Goal: Information Seeking & Learning: Check status

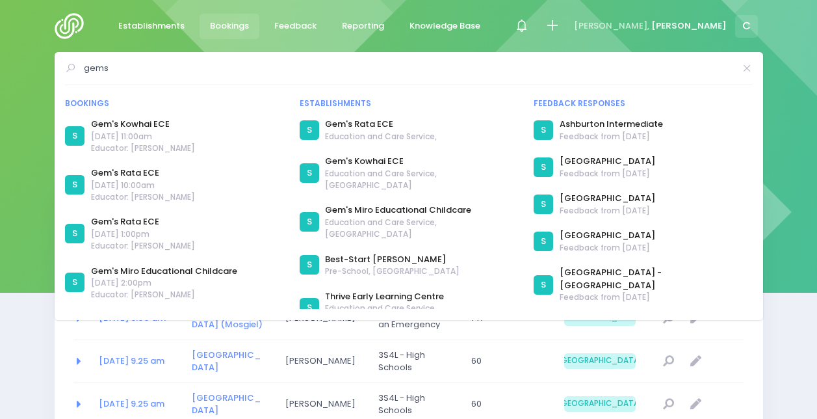
select select "20"
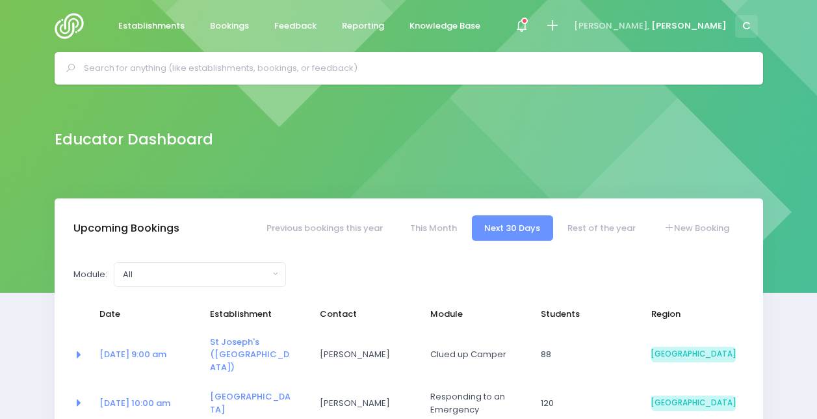
select select "5"
click at [523, 25] on span at bounding box center [521, 26] width 3 height 3
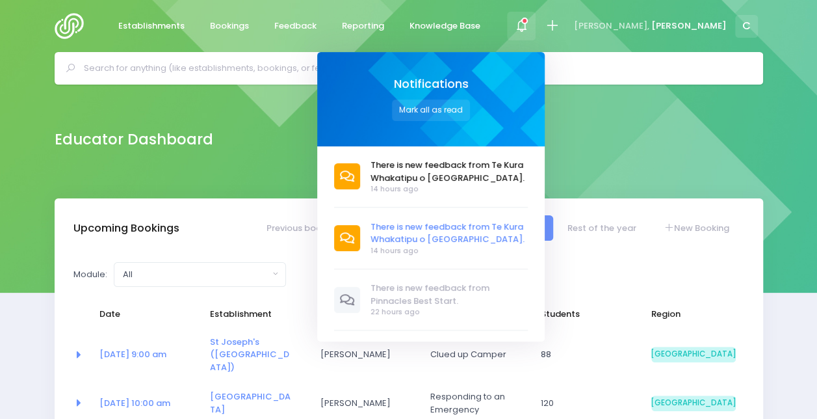
click at [526, 220] on span "There is new feedback from Te Kura Whakatipu o [GEOGRAPHIC_DATA]." at bounding box center [448, 232] width 157 height 25
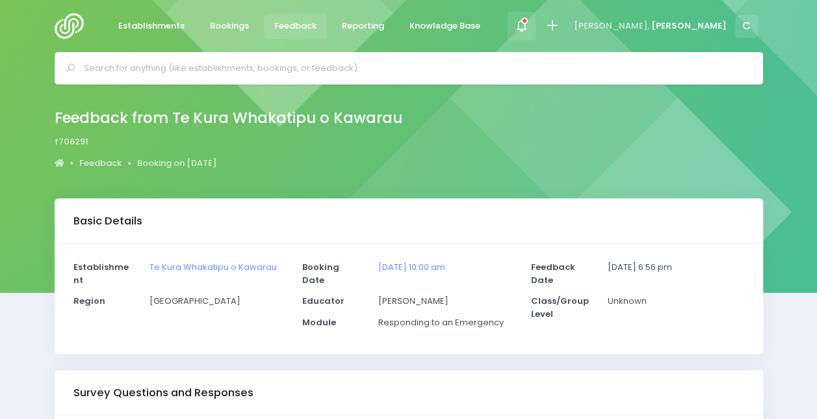
click at [529, 27] on icon at bounding box center [521, 25] width 15 height 15
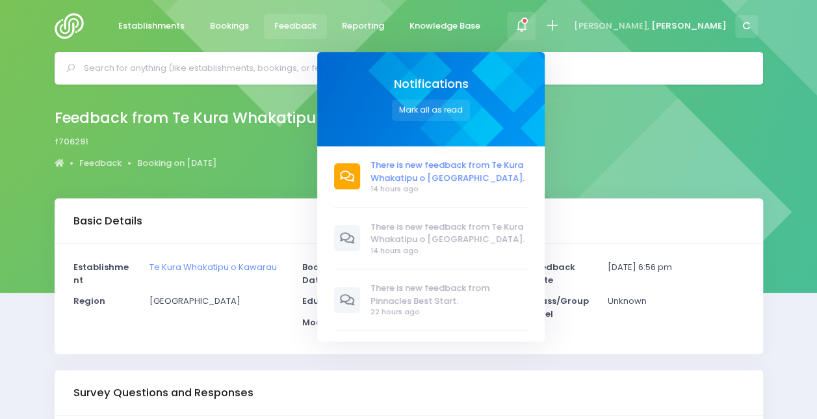
click at [484, 179] on span "There is new feedback from Te Kura Whakatipu o [GEOGRAPHIC_DATA]." at bounding box center [448, 171] width 157 height 25
